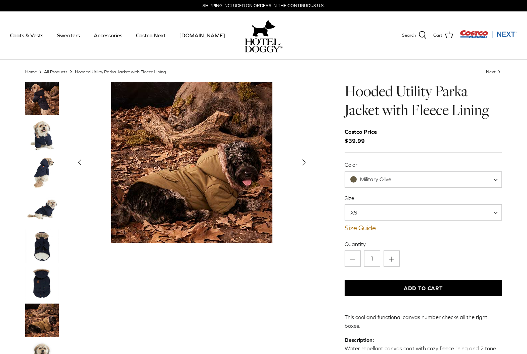
click at [423, 288] on button "Add to Cart" at bounding box center [424, 288] width 158 height 16
